Goal: Task Accomplishment & Management: Use online tool/utility

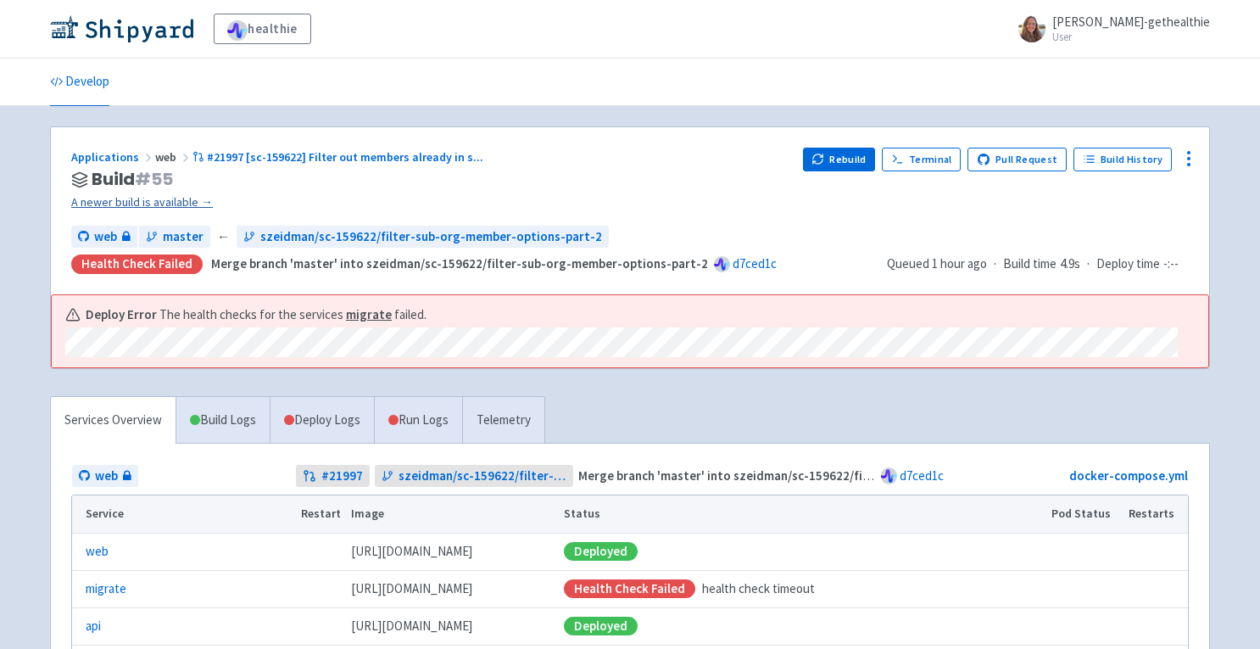
click at [109, 199] on link "A newer build is available →" at bounding box center [430, 201] width 718 height 19
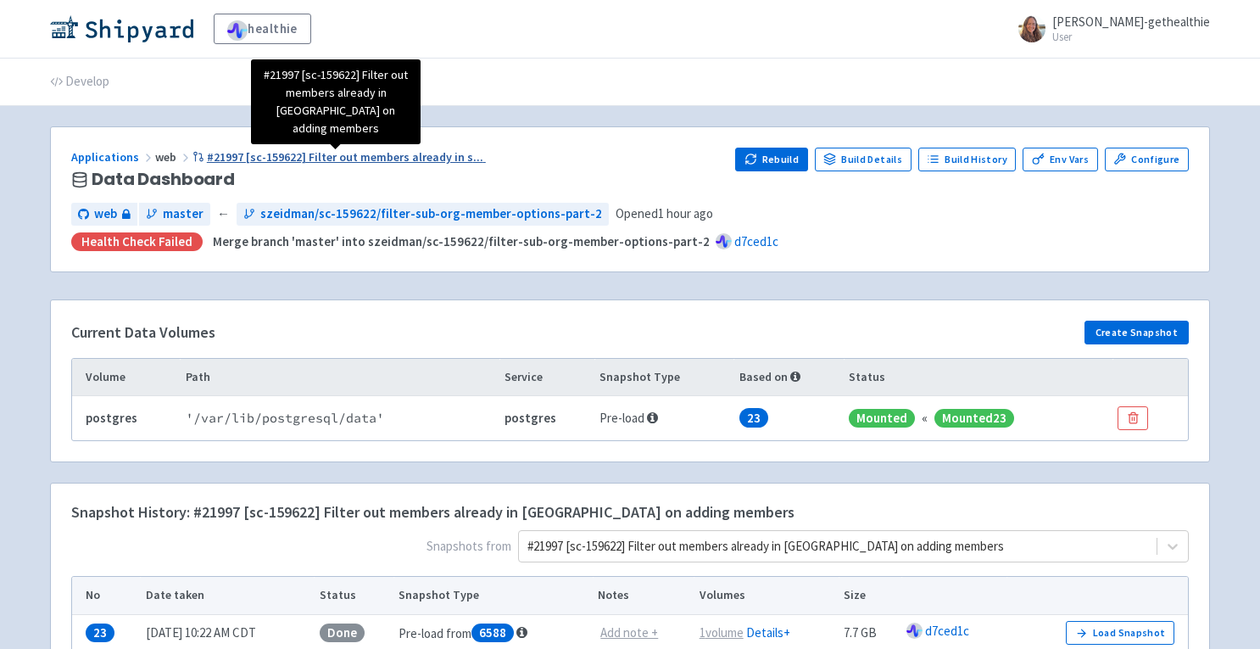
click at [435, 156] on span "#21997 [sc-159622] Filter out members already in s ..." at bounding box center [345, 156] width 276 height 15
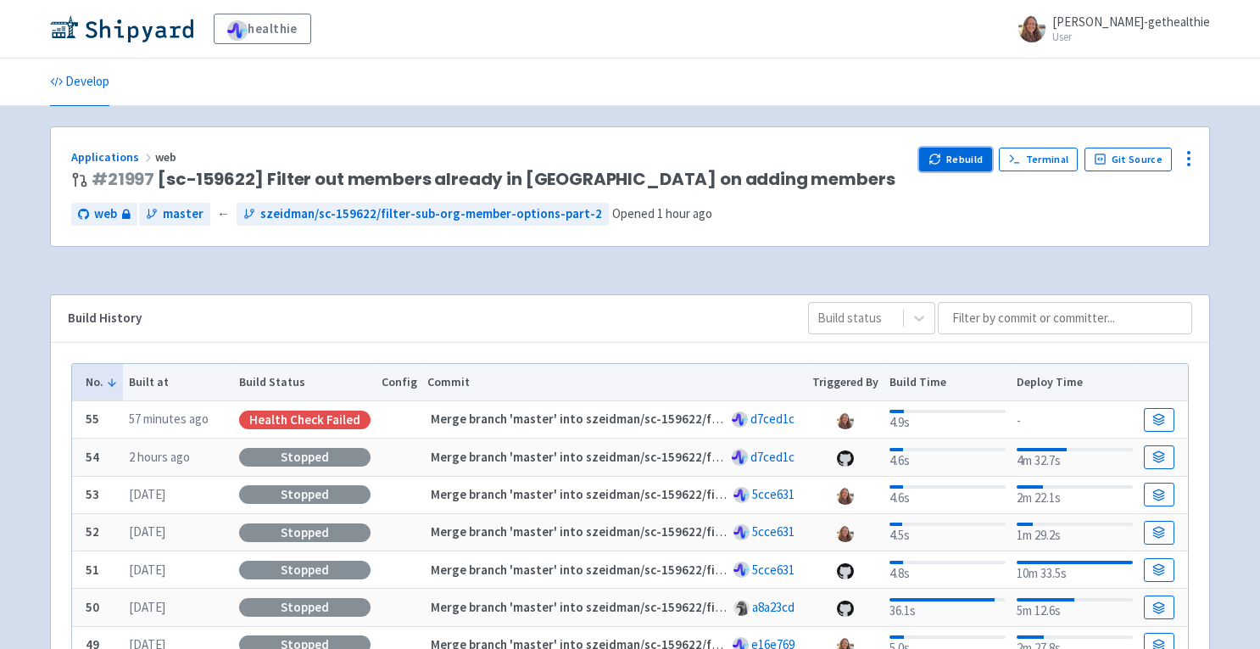
click at [941, 162] on icon "button" at bounding box center [934, 159] width 13 height 13
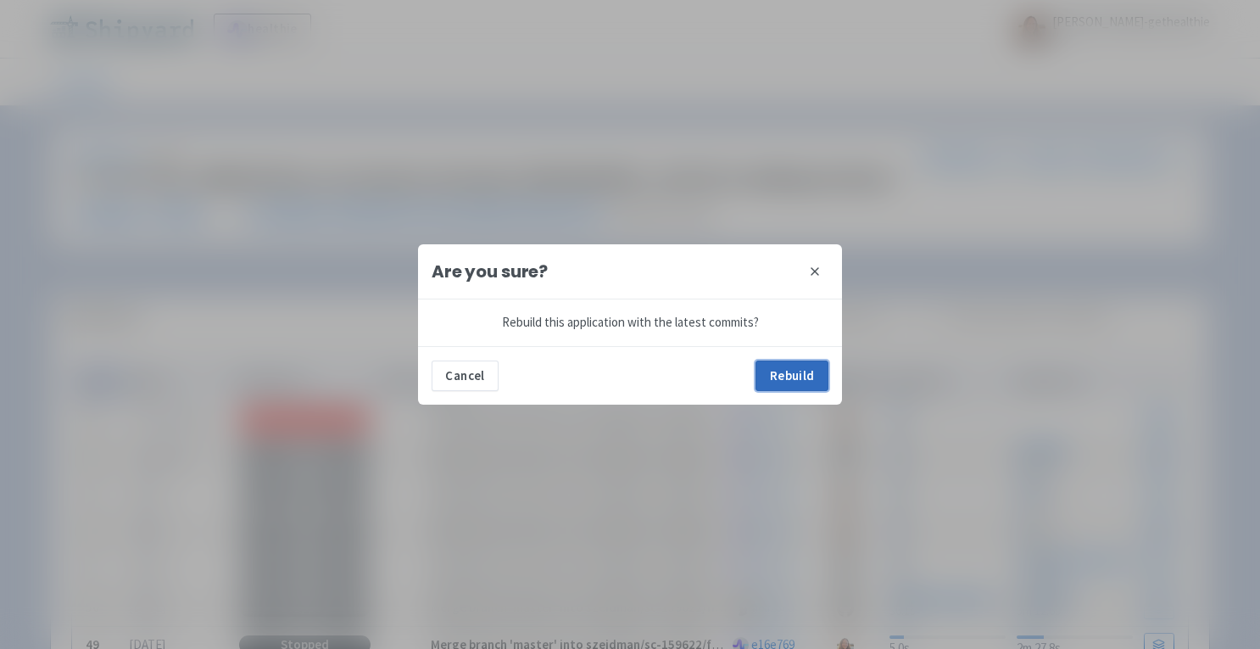
click at [784, 375] on button "Rebuild" at bounding box center [791, 375] width 73 height 31
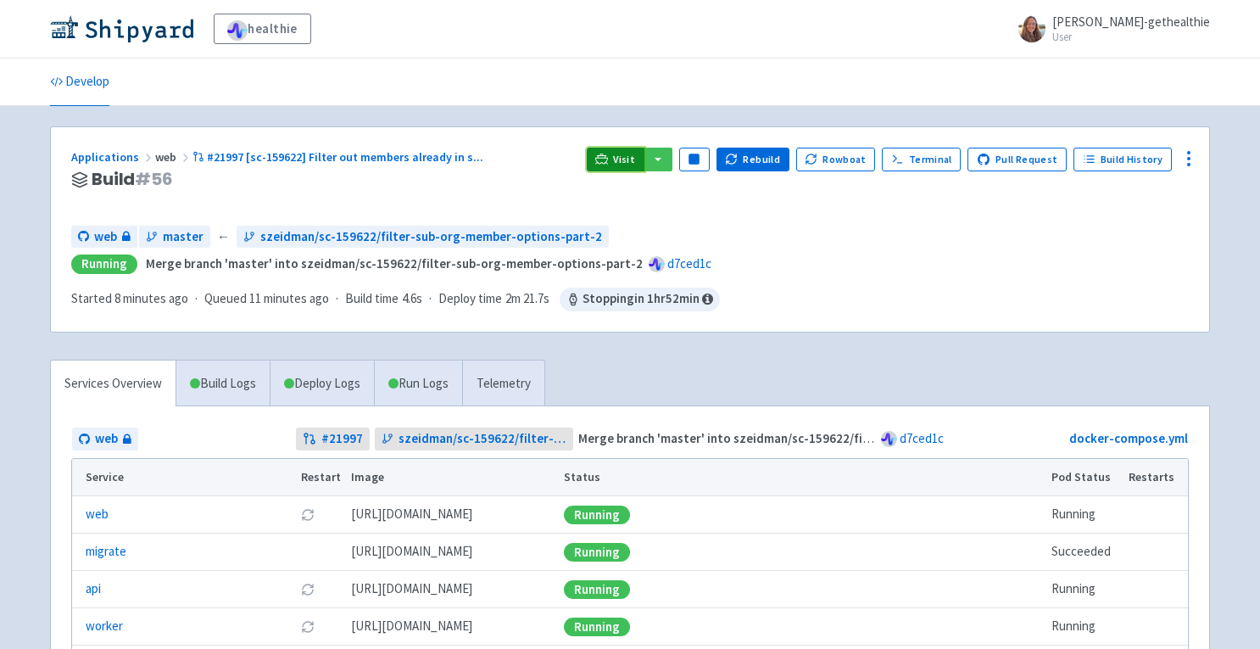
click at [627, 159] on span "Visit" at bounding box center [624, 160] width 22 height 14
